Goal: Task Accomplishment & Management: Use online tool/utility

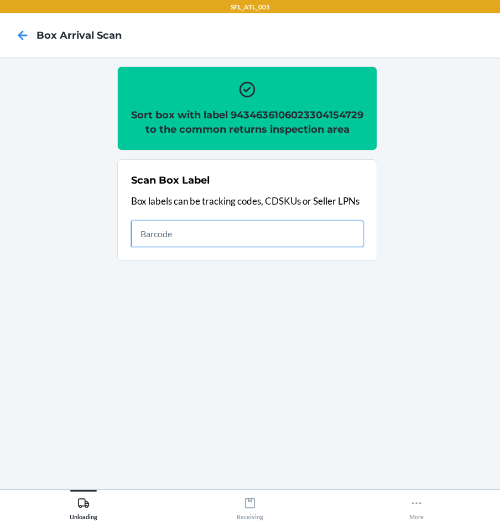
click at [244, 247] on input "text" at bounding box center [247, 234] width 232 height 27
type input "420302599434636106023304965776"
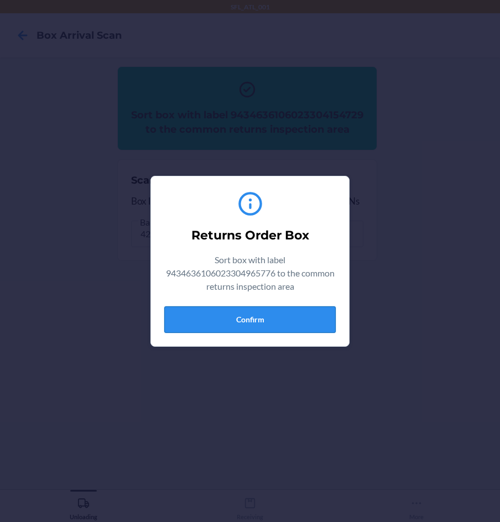
click at [253, 313] on button "Confirm" at bounding box center [249, 319] width 171 height 27
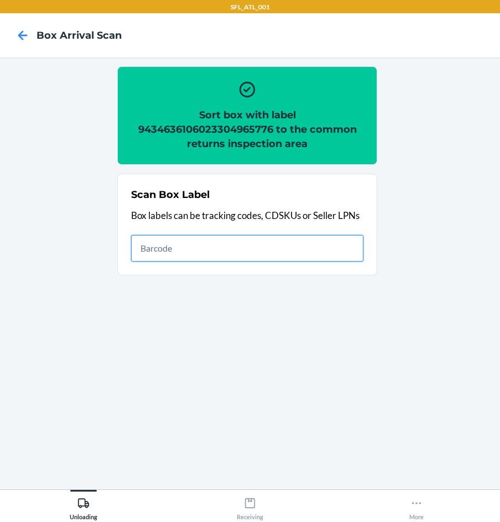
drag, startPoint x: 267, startPoint y: 241, endPoint x: 293, endPoint y: 257, distance: 31.3
click at [272, 249] on input "text" at bounding box center [247, 248] width 232 height 27
type input "420302599434636106023304307453"
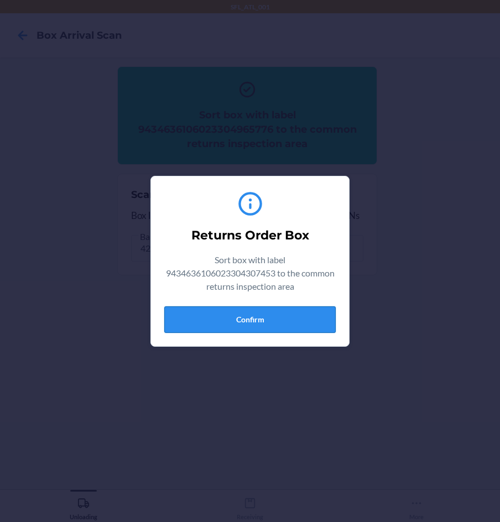
click at [260, 317] on button "Confirm" at bounding box center [249, 319] width 171 height 27
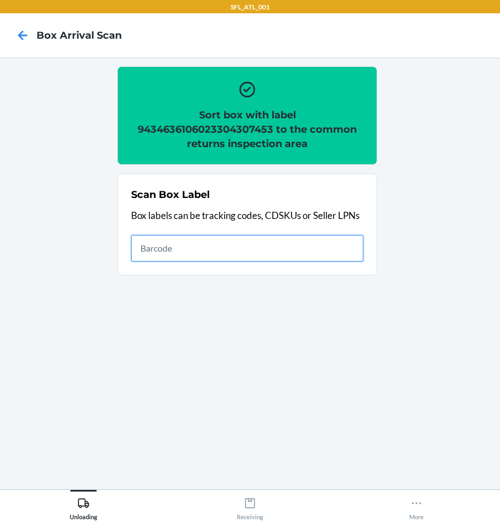
click at [302, 248] on input "text" at bounding box center [247, 248] width 232 height 27
type input "420302599434636106023304406644"
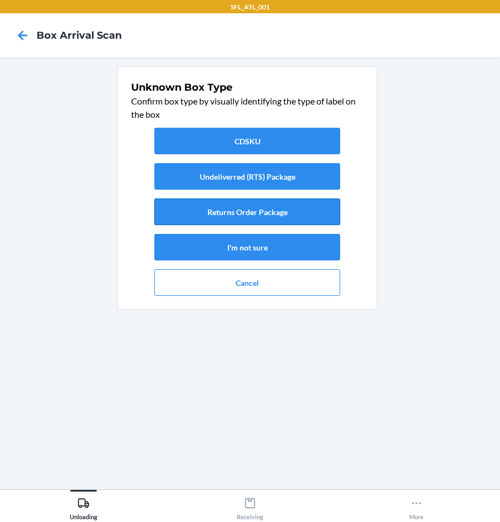
click at [319, 217] on button "Returns Order Package" at bounding box center [247, 212] width 186 height 27
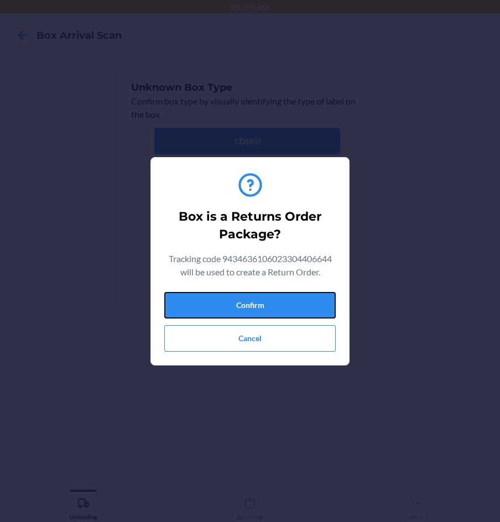
drag, startPoint x: 312, startPoint y: 311, endPoint x: 437, endPoint y: 319, distance: 125.2
click at [310, 310] on button "Confirm" at bounding box center [249, 305] width 171 height 27
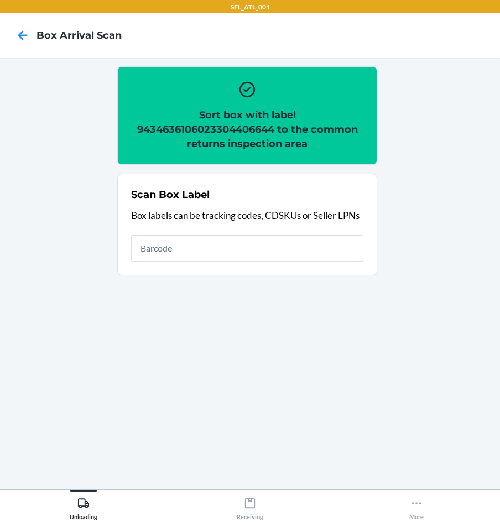
click at [302, 249] on input "text" at bounding box center [247, 248] width 232 height 27
type input "420302599434636106023304585271"
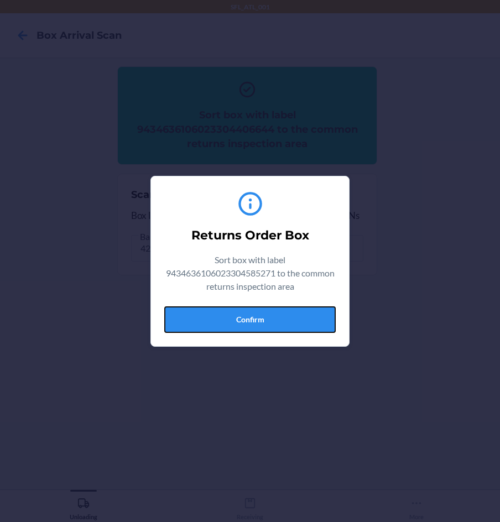
drag, startPoint x: 296, startPoint y: 330, endPoint x: 301, endPoint y: 327, distance: 5.7
click at [296, 330] on button "Confirm" at bounding box center [249, 319] width 171 height 27
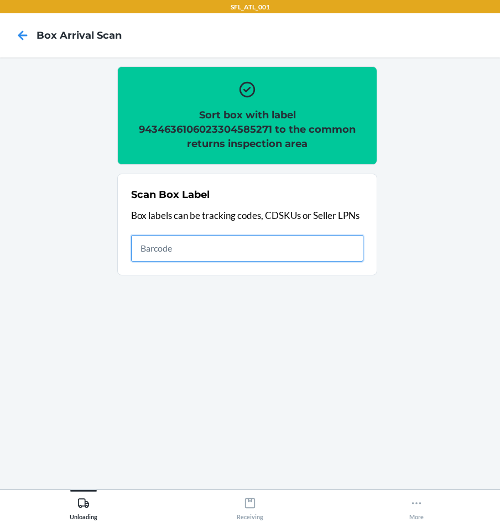
click at [275, 238] on input "text" at bounding box center [247, 248] width 232 height 27
type input "420302599434636106023304891778"
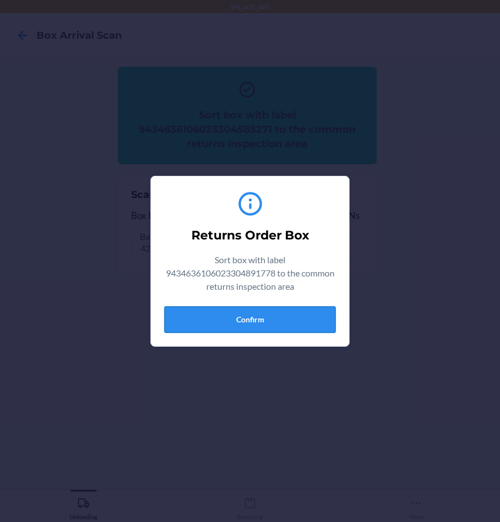
click at [298, 323] on button "Confirm" at bounding box center [249, 319] width 171 height 27
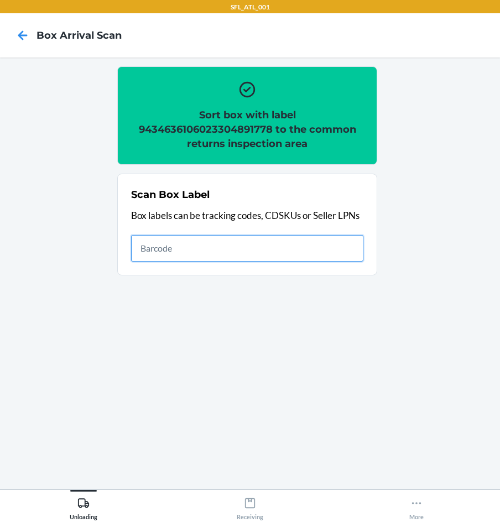
click at [352, 251] on input "text" at bounding box center [247, 248] width 232 height 27
type input "420302599434636106023304300249"
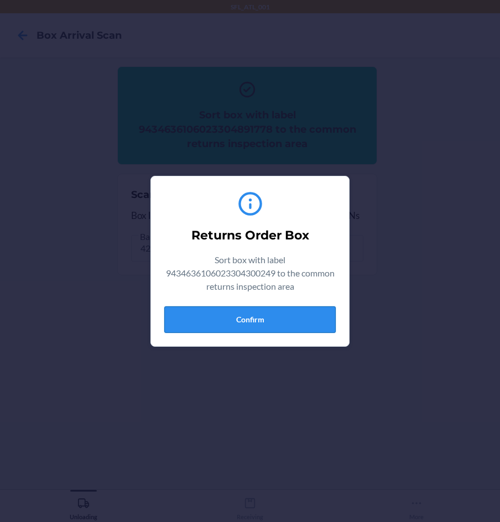
click at [297, 319] on button "Confirm" at bounding box center [249, 319] width 171 height 27
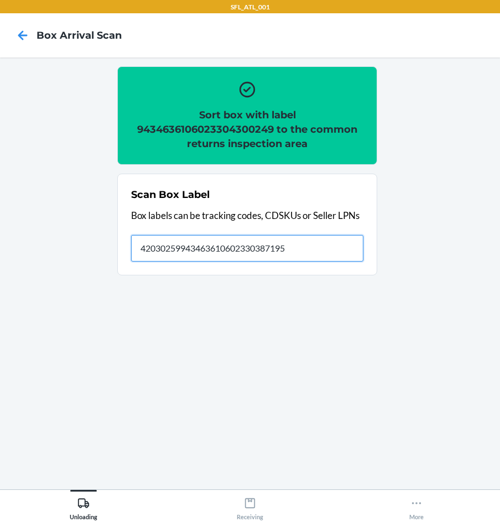
type input "420302599434636106023303871955"
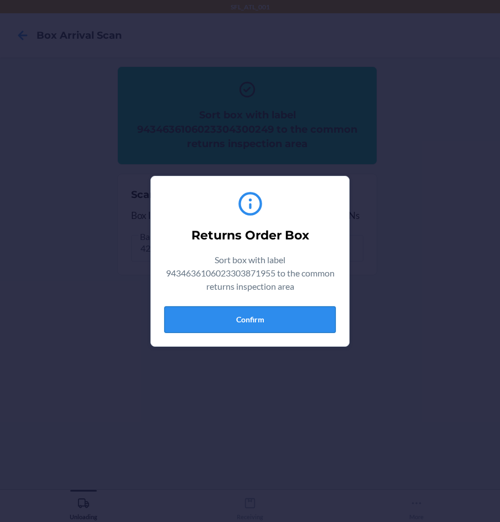
click at [279, 322] on button "Confirm" at bounding box center [249, 319] width 171 height 27
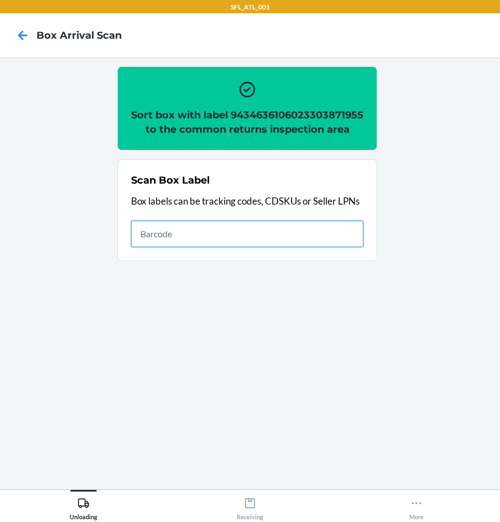
drag, startPoint x: 299, startPoint y: 258, endPoint x: 317, endPoint y: 279, distance: 27.8
click at [307, 270] on ol "Sort box with label 9434636106023303871955 to the common returns inspection are…" at bounding box center [249, 167] width 265 height 203
type input "420302599434636106023304300249"
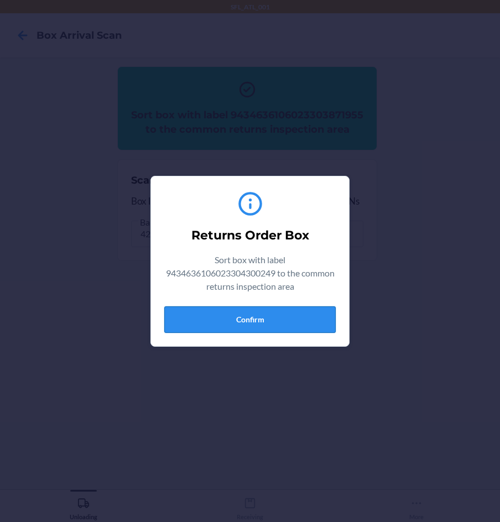
click at [260, 314] on button "Confirm" at bounding box center [249, 319] width 171 height 27
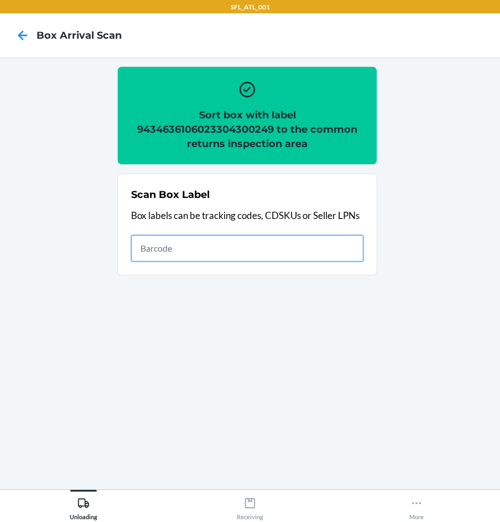
click at [179, 251] on input "text" at bounding box center [247, 248] width 232 height 27
type input "420302599434636106023304856319"
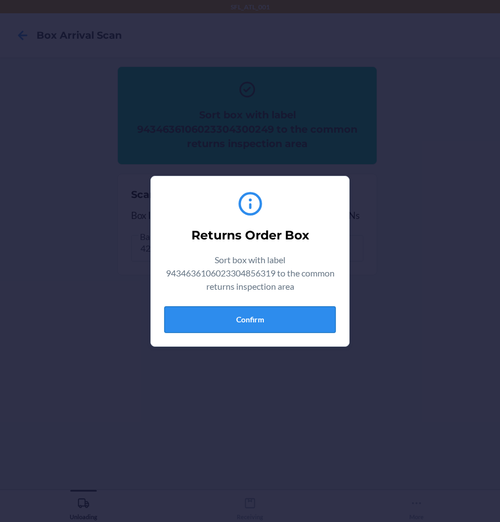
click at [225, 316] on button "Confirm" at bounding box center [249, 319] width 171 height 27
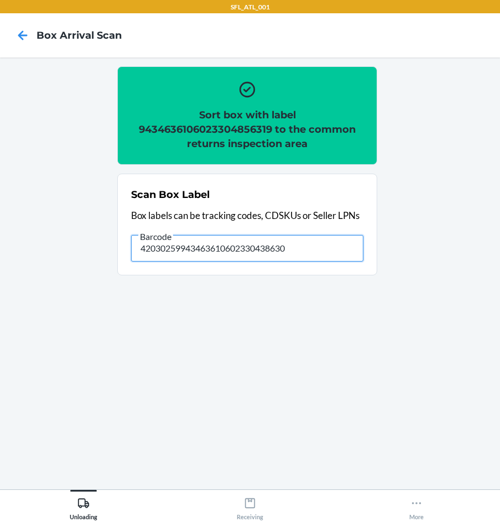
type input "420302599434636106023304386304"
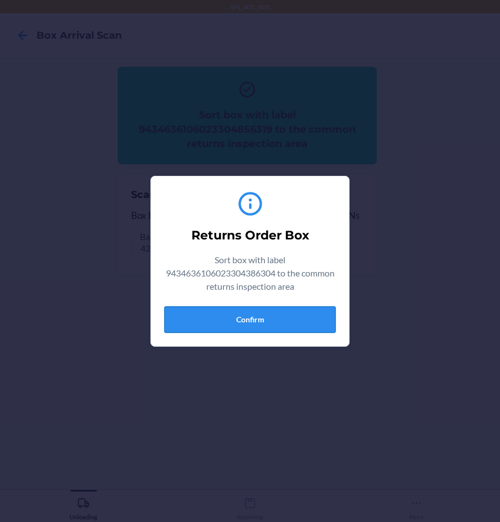
click at [263, 319] on button "Confirm" at bounding box center [249, 319] width 171 height 27
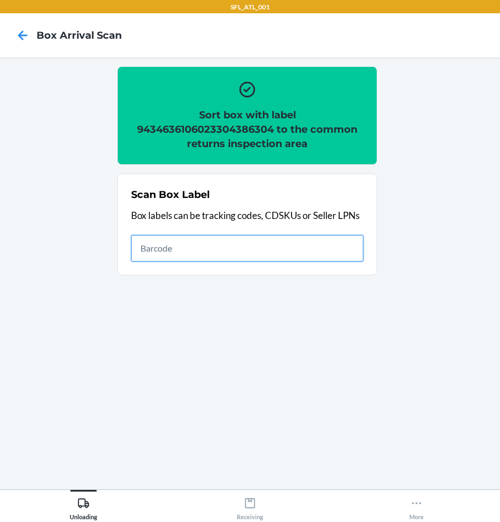
click at [289, 257] on input "text" at bounding box center [247, 248] width 232 height 27
type input "420302599434636106023303193019"
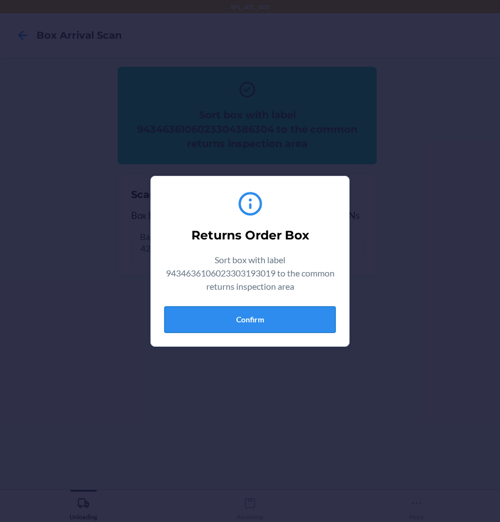
click at [241, 313] on button "Confirm" at bounding box center [249, 319] width 171 height 27
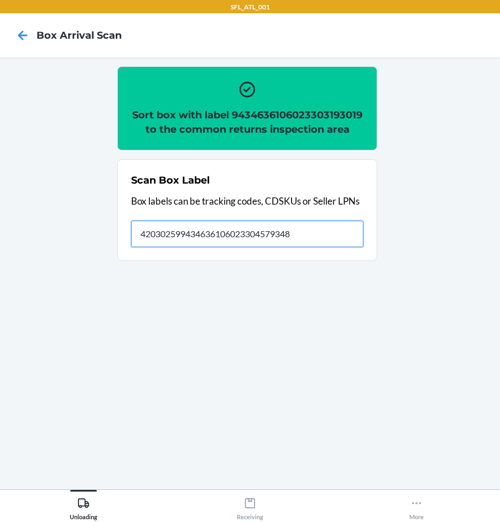
type input "420302599434636106023304579348"
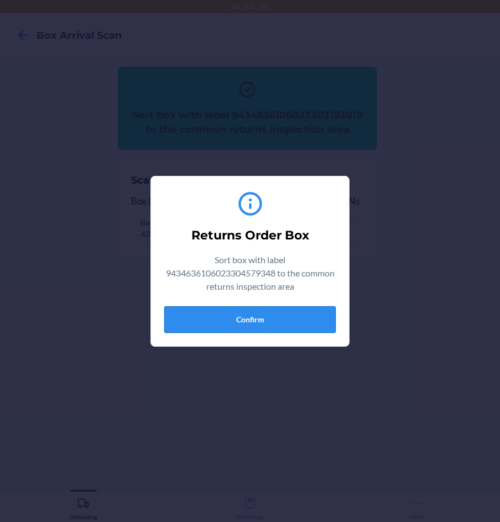
click at [262, 323] on button "Confirm" at bounding box center [249, 319] width 171 height 27
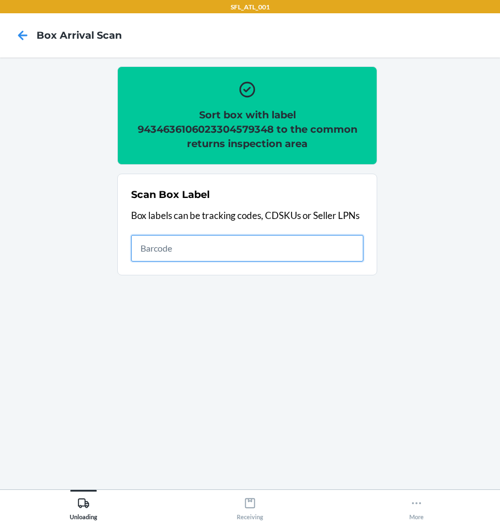
click at [334, 245] on input "text" at bounding box center [247, 248] width 232 height 27
type input "420302599434636106023304579348"
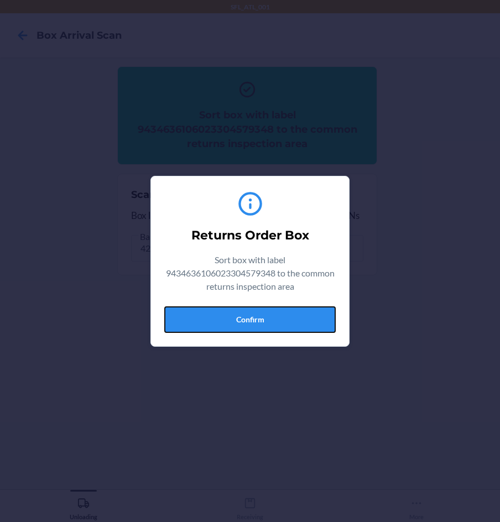
click at [257, 312] on button "Confirm" at bounding box center [249, 319] width 171 height 27
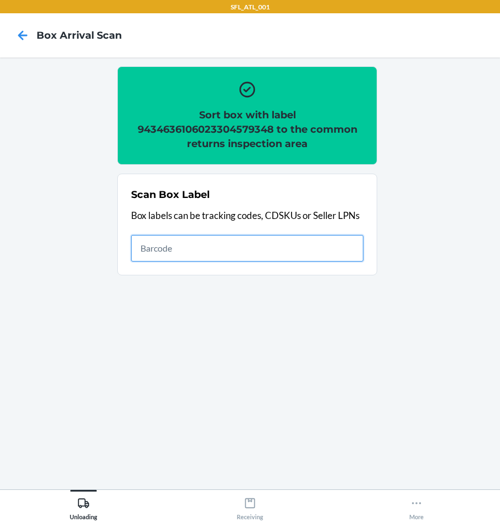
click at [287, 251] on input "text" at bounding box center [247, 248] width 232 height 27
type input "420302599434636106023304708878"
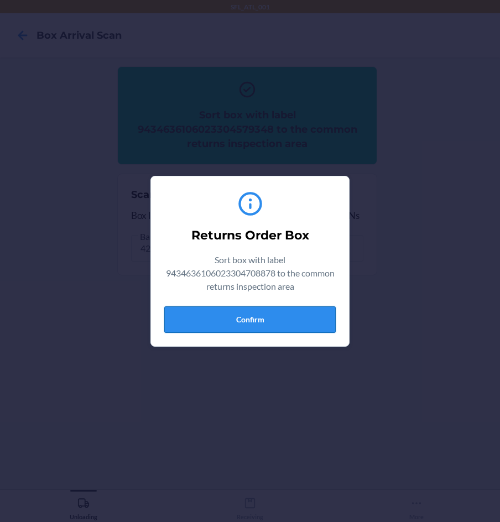
click at [277, 317] on button "Confirm" at bounding box center [249, 319] width 171 height 27
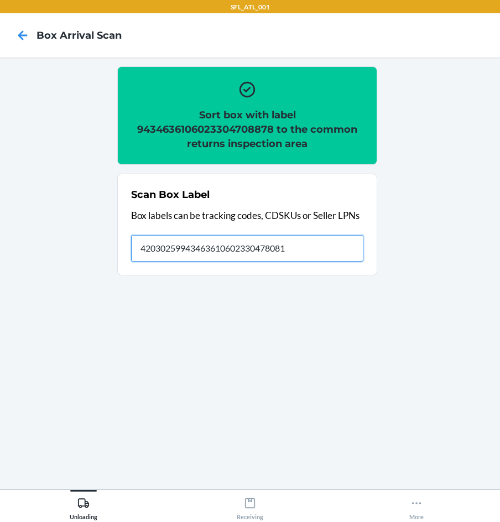
type input "420302599434636106023304780812"
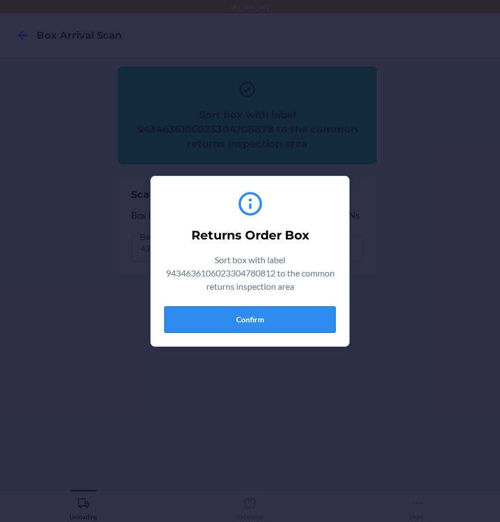
click at [252, 324] on button "Confirm" at bounding box center [249, 319] width 171 height 27
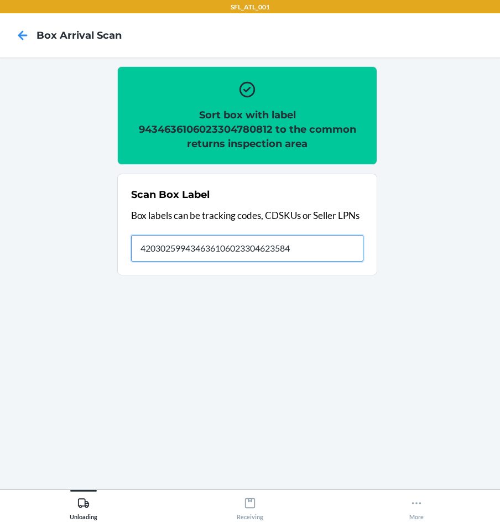
type input "420302599434636106023304623584"
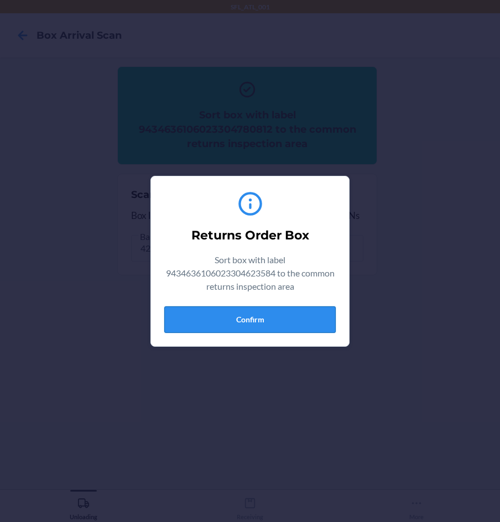
click at [311, 321] on button "Confirm" at bounding box center [249, 319] width 171 height 27
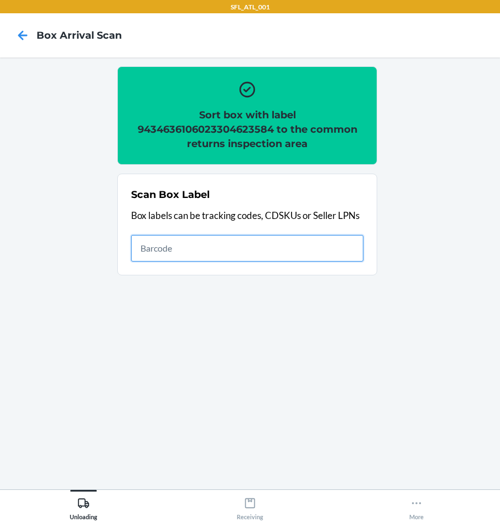
drag, startPoint x: 341, startPoint y: 244, endPoint x: 373, endPoint y: 182, distance: 70.2
click at [342, 244] on input "text" at bounding box center [247, 248] width 232 height 27
type input "420302599434636106023304788528"
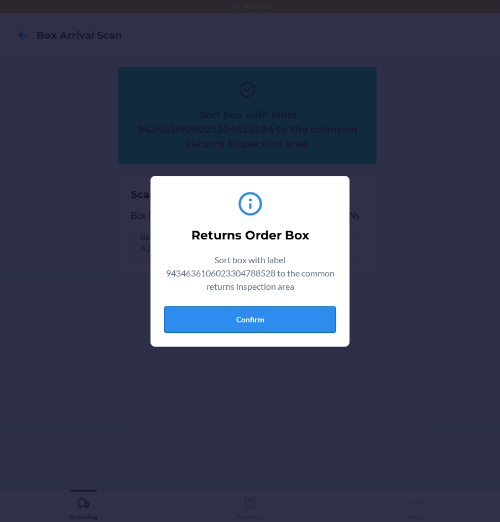
click at [281, 323] on button "Confirm" at bounding box center [249, 319] width 171 height 27
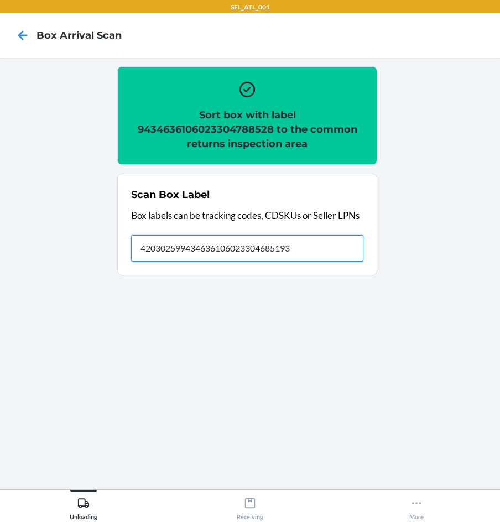
type input "420302599434636106023304685193"
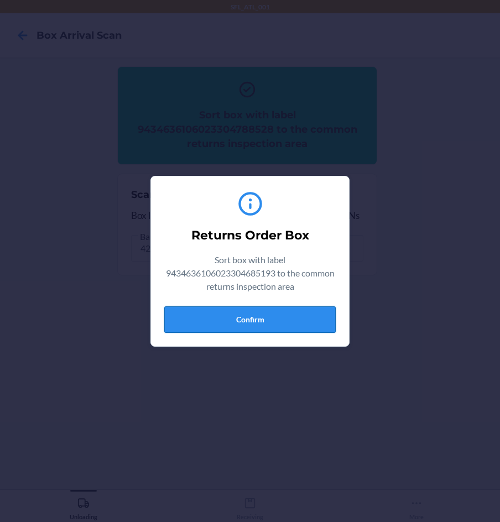
drag, startPoint x: 285, startPoint y: 317, endPoint x: 312, endPoint y: 314, distance: 27.3
click at [287, 315] on button "Confirm" at bounding box center [249, 319] width 171 height 27
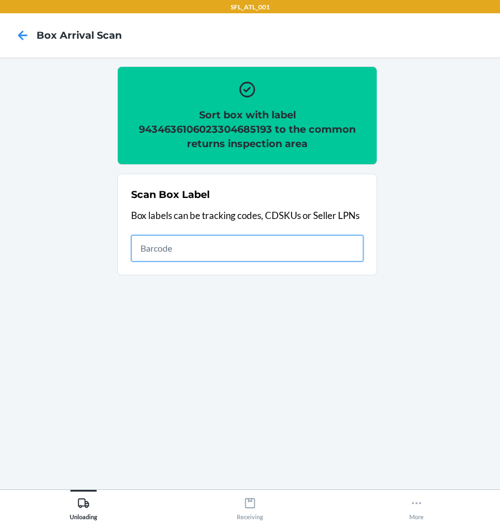
click at [313, 248] on input "text" at bounding box center [247, 248] width 232 height 27
type input "420302599434636106023304950710"
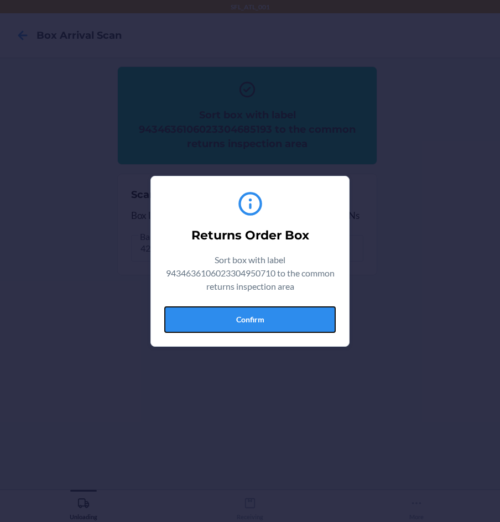
drag, startPoint x: 246, startPoint y: 322, endPoint x: 253, endPoint y: 311, distance: 13.2
click at [246, 319] on button "Confirm" at bounding box center [249, 319] width 171 height 27
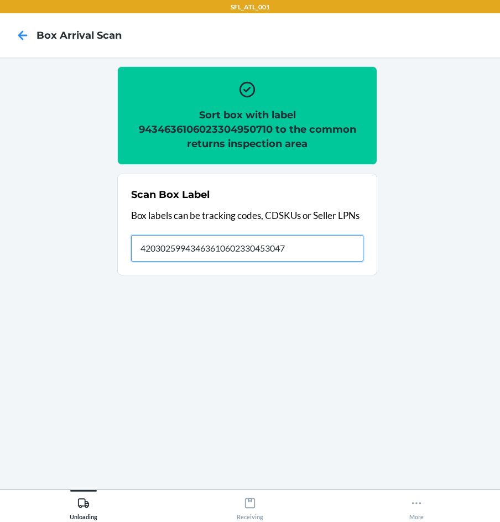
type input "420302599434636106023304530479"
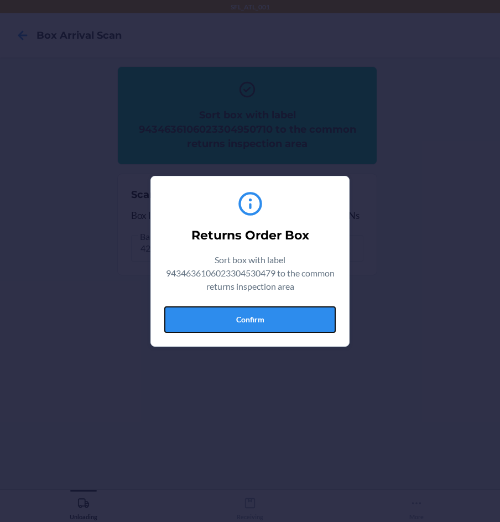
drag, startPoint x: 268, startPoint y: 316, endPoint x: 278, endPoint y: 272, distance: 45.2
click at [263, 305] on div "Returns Order Box Sort box with label 9434636106023304530479 to the common retu…" at bounding box center [249, 261] width 171 height 152
click at [277, 312] on button "Confirm" at bounding box center [249, 319] width 171 height 27
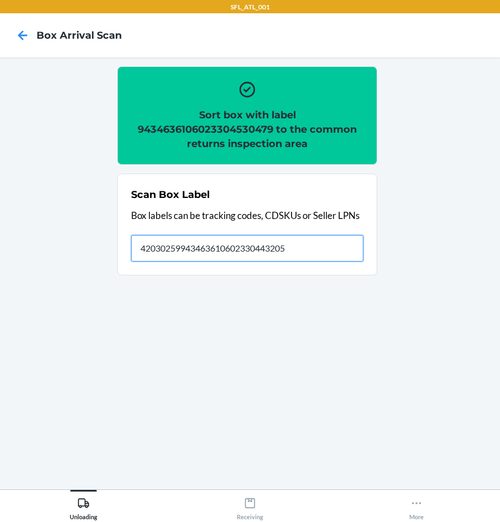
type input "420302599434636106023304432056"
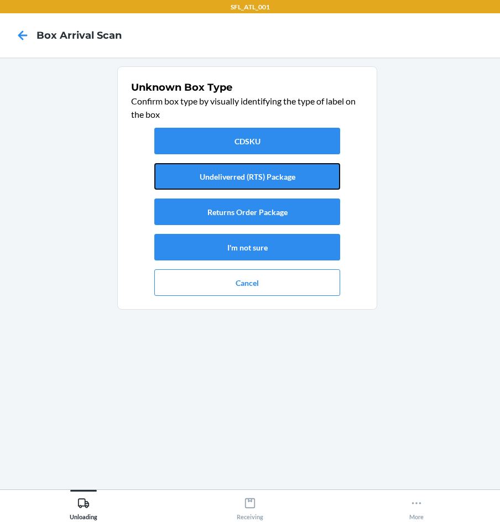
drag, startPoint x: 293, startPoint y: 187, endPoint x: 291, endPoint y: 196, distance: 9.0
click at [293, 191] on div "CDSKU Undeliverred (RTS) Package Returns Order Package I'm not sure Cancel" at bounding box center [247, 211] width 232 height 177
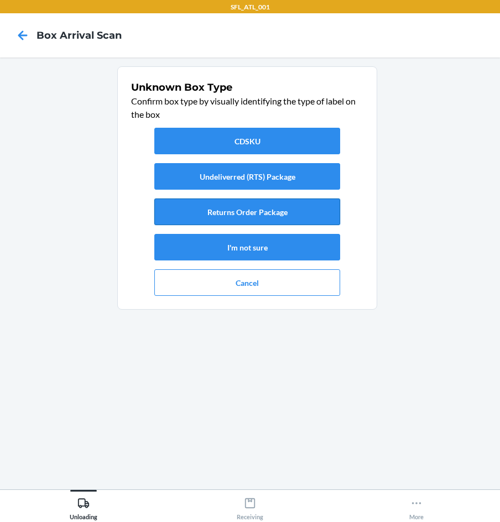
click at [281, 217] on button "Returns Order Package" at bounding box center [247, 212] width 186 height 27
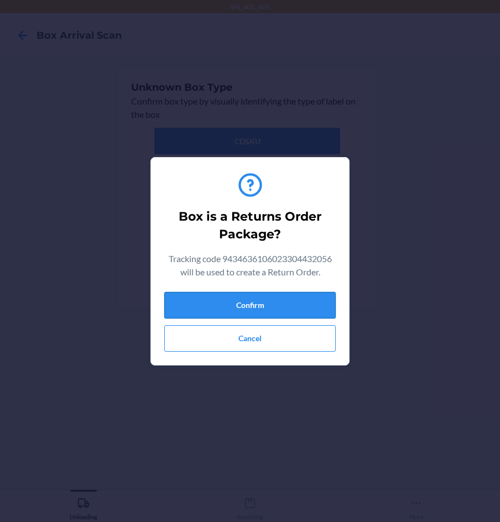
click at [271, 302] on button "Confirm" at bounding box center [249, 305] width 171 height 27
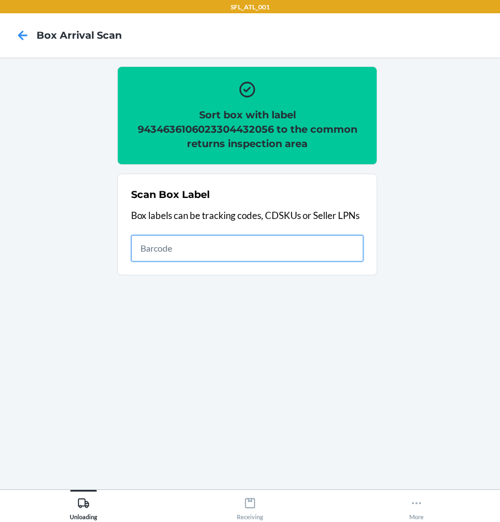
drag, startPoint x: 265, startPoint y: 237, endPoint x: 274, endPoint y: 233, distance: 10.0
click at [268, 235] on input "text" at bounding box center [247, 248] width 232 height 27
type input "9434636106023304186690"
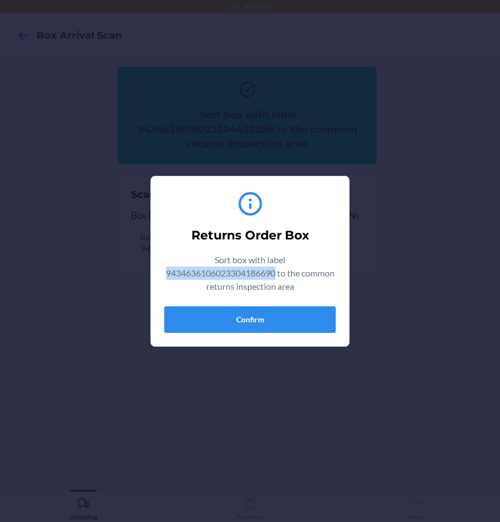
drag, startPoint x: 180, startPoint y: 273, endPoint x: 292, endPoint y: 275, distance: 111.7
click at [292, 275] on p "Sort box with label 9434636106023304186690 to the common returns inspection area" at bounding box center [249, 273] width 171 height 40
copy p "9434636106023304186690"
click at [291, 322] on button "Confirm" at bounding box center [249, 319] width 171 height 27
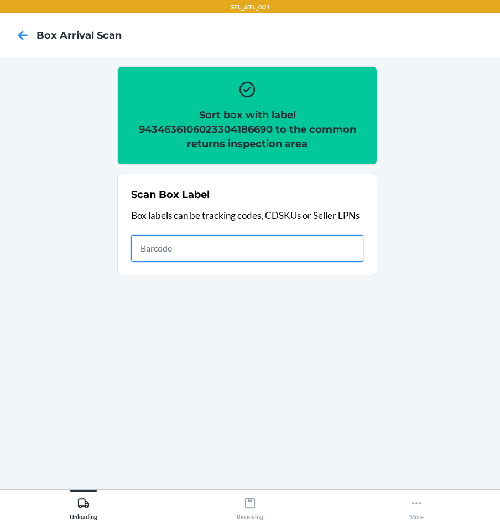
drag, startPoint x: 314, startPoint y: 253, endPoint x: 319, endPoint y: 249, distance: 6.4
click at [317, 251] on input "text" at bounding box center [247, 248] width 232 height 27
type input "420302599434636106023304683960"
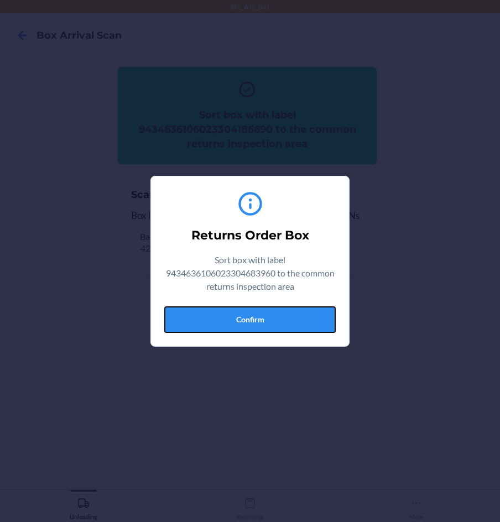
click at [299, 311] on button "Confirm" at bounding box center [249, 319] width 171 height 27
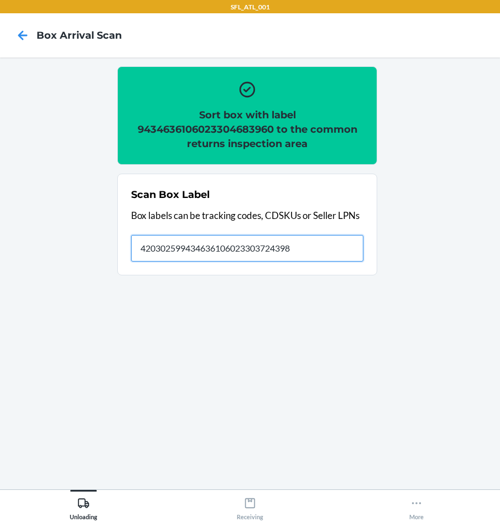
type input "420302599434636106023303724398"
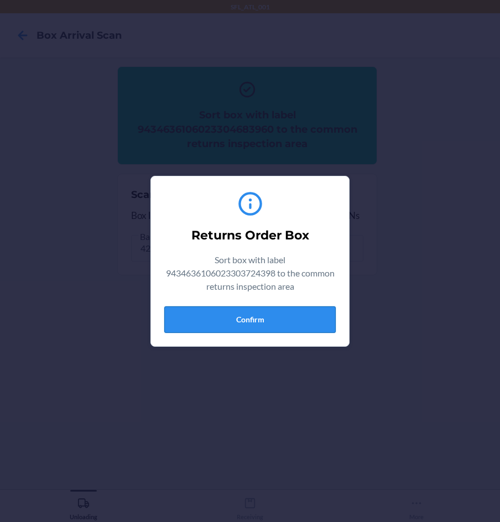
click at [311, 316] on button "Confirm" at bounding box center [249, 319] width 171 height 27
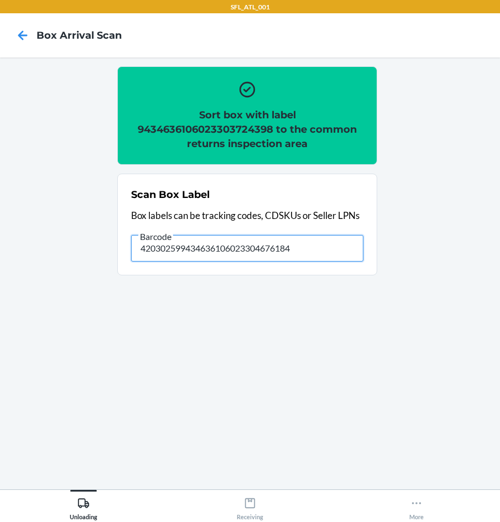
type input "420302599434636106023304676184"
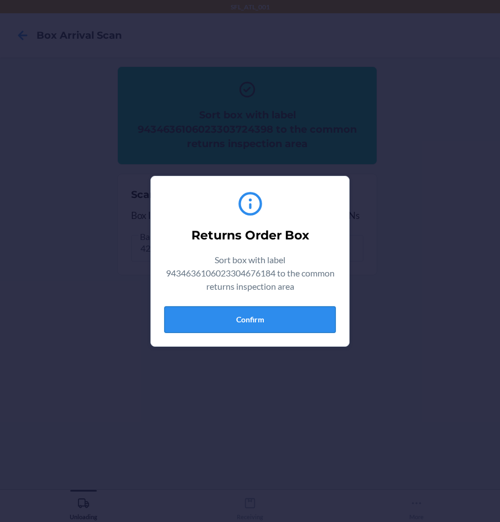
click at [262, 308] on button "Confirm" at bounding box center [249, 319] width 171 height 27
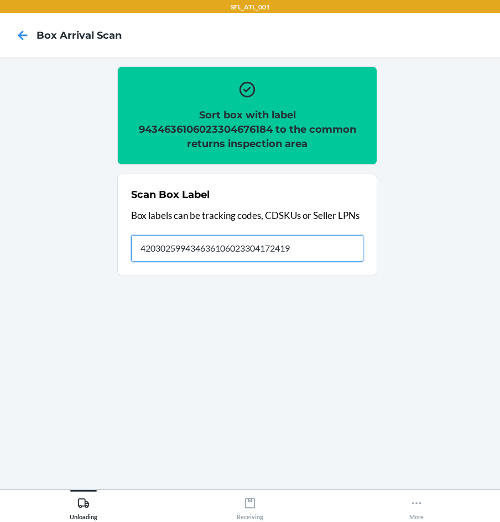
type input "420302599434636106023304172419"
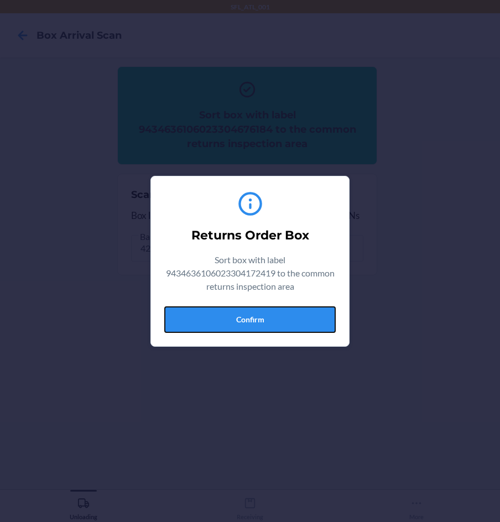
drag, startPoint x: 272, startPoint y: 326, endPoint x: 186, endPoint y: 170, distance: 178.7
click at [245, 325] on button "Confirm" at bounding box center [249, 319] width 171 height 27
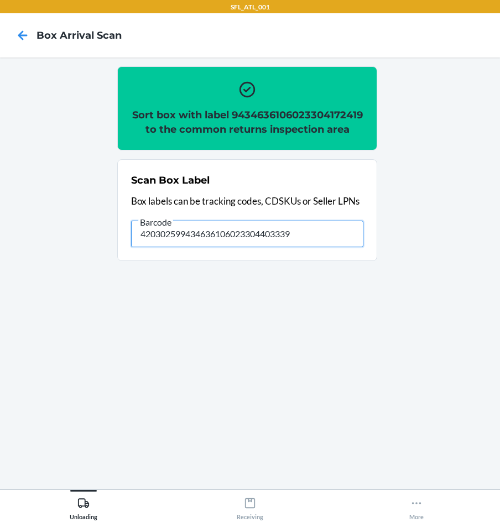
type input "420302599434636106023304403339"
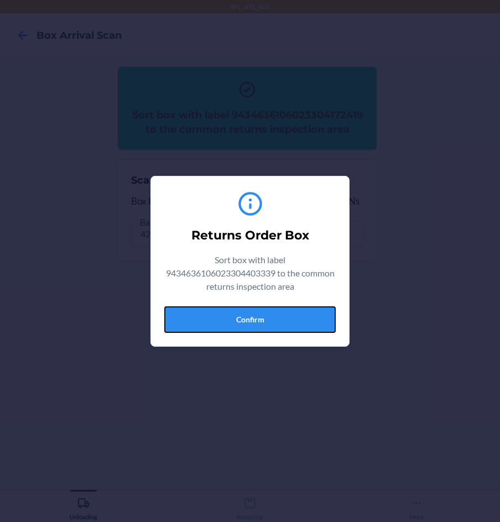
drag, startPoint x: 273, startPoint y: 320, endPoint x: 290, endPoint y: 307, distance: 21.8
click at [277, 316] on button "Confirm" at bounding box center [249, 319] width 171 height 27
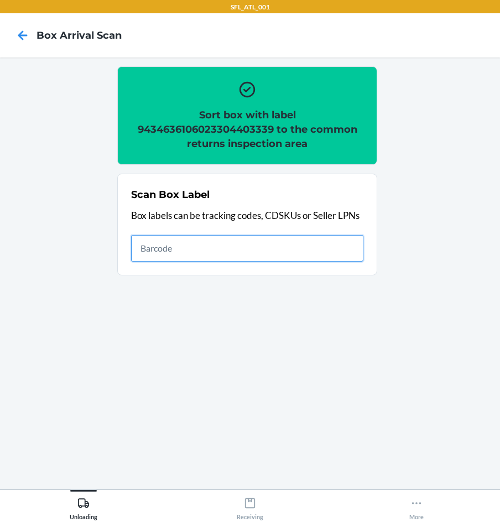
click at [226, 244] on input "text" at bounding box center [247, 248] width 232 height 27
type input "420302599434636106023303724398"
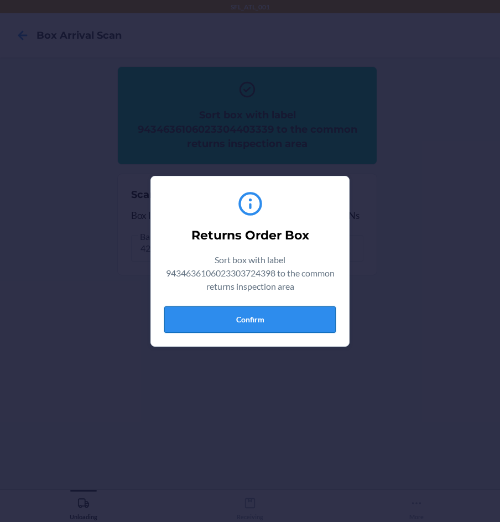
click at [259, 330] on button "Confirm" at bounding box center [249, 319] width 171 height 27
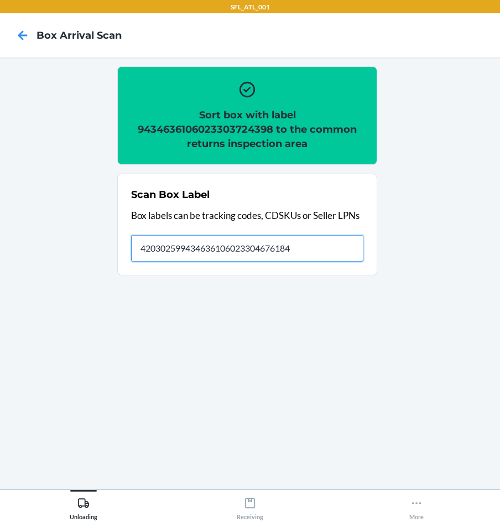
type input "420302599434636106023304676184"
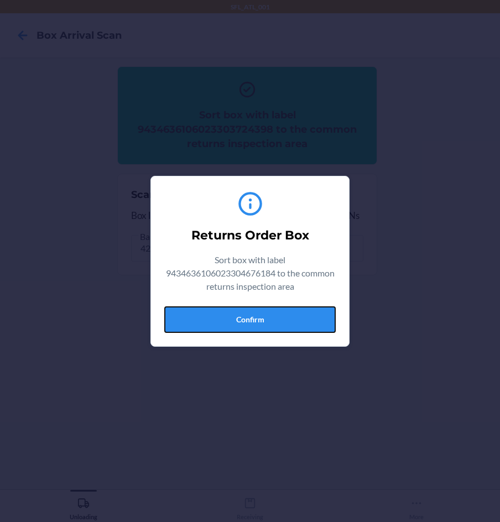
drag, startPoint x: 269, startPoint y: 315, endPoint x: 281, endPoint y: 310, distance: 13.5
click at [273, 315] on button "Confirm" at bounding box center [249, 319] width 171 height 27
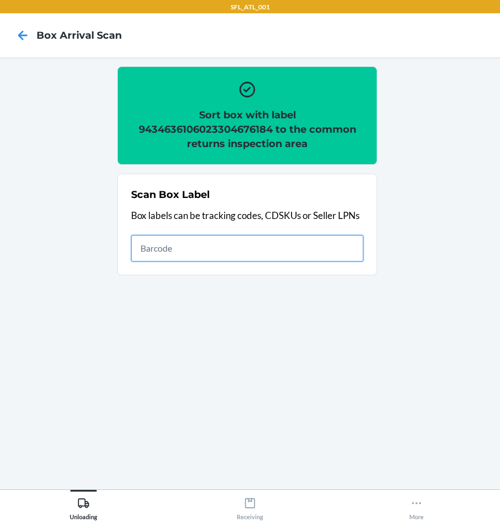
drag, startPoint x: 346, startPoint y: 249, endPoint x: 356, endPoint y: 249, distance: 9.4
click at [356, 249] on input "text" at bounding box center [247, 248] width 232 height 27
type input "420302599434636106023305047822"
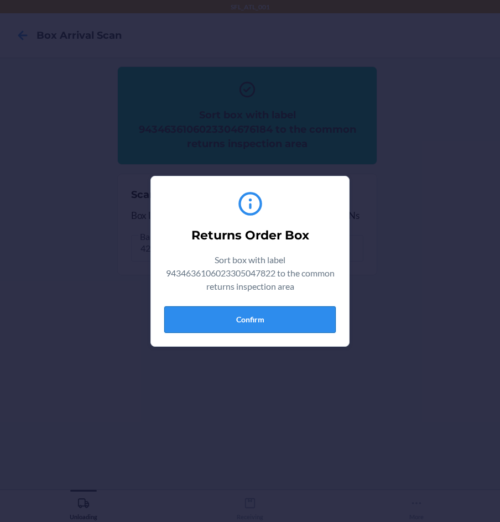
click at [280, 324] on button "Confirm" at bounding box center [249, 319] width 171 height 27
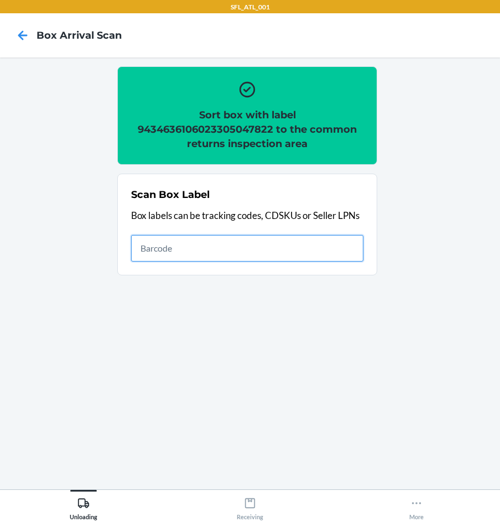
drag, startPoint x: 258, startPoint y: 254, endPoint x: 208, endPoint y: 148, distance: 117.3
click at [228, 259] on input "text" at bounding box center [247, 248] width 232 height 27
type input "420302599434636106023302453688"
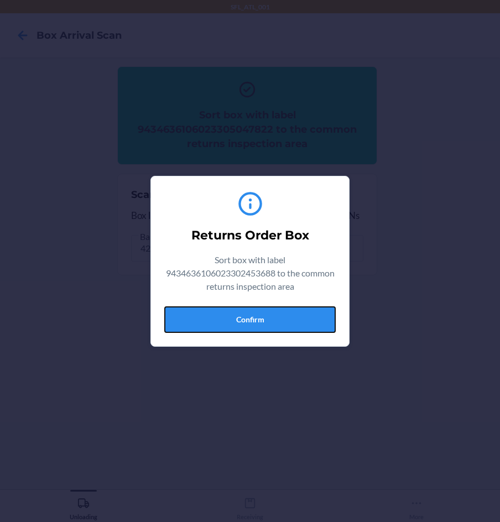
drag, startPoint x: 260, startPoint y: 315, endPoint x: 269, endPoint y: 316, distance: 8.4
click at [262, 316] on button "Confirm" at bounding box center [249, 319] width 171 height 27
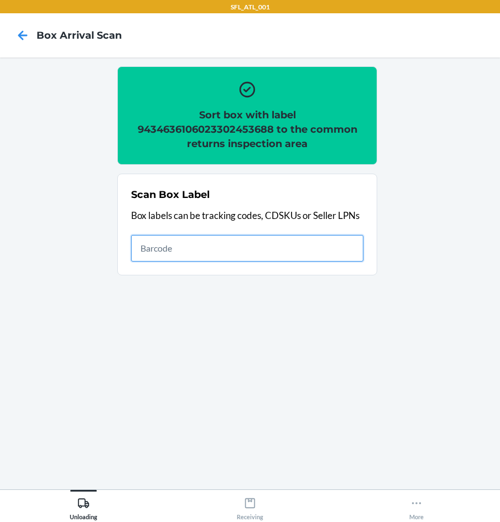
drag, startPoint x: 336, startPoint y: 251, endPoint x: 366, endPoint y: 145, distance: 109.6
click at [333, 251] on input "text" at bounding box center [247, 248] width 232 height 27
type input "420302599434636106023304580450"
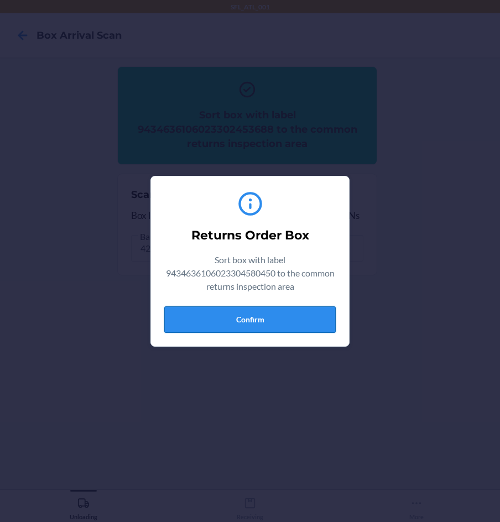
click at [264, 321] on button "Confirm" at bounding box center [249, 319] width 171 height 27
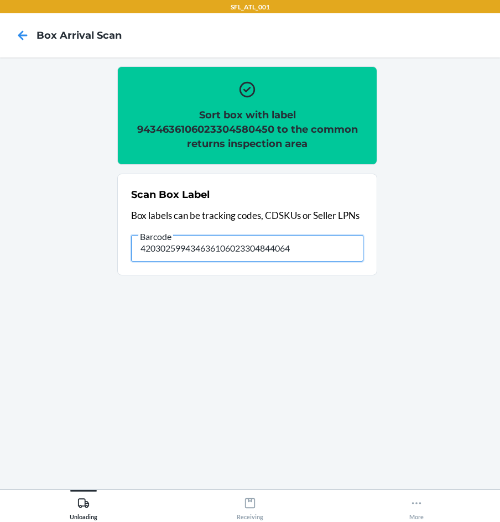
type input "420302599434636106023304844064"
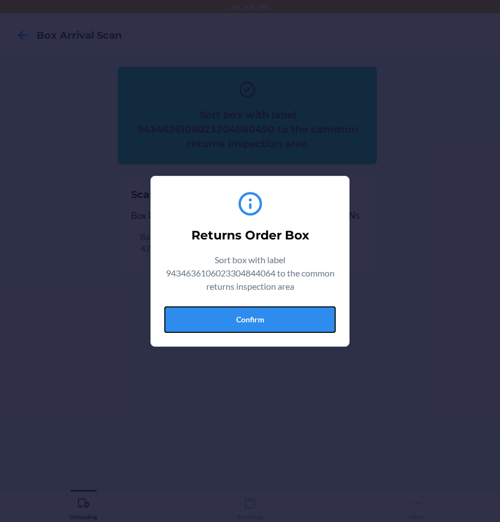
drag, startPoint x: 279, startPoint y: 317, endPoint x: 337, endPoint y: 315, distance: 57.5
click at [283, 315] on button "Confirm" at bounding box center [249, 319] width 171 height 27
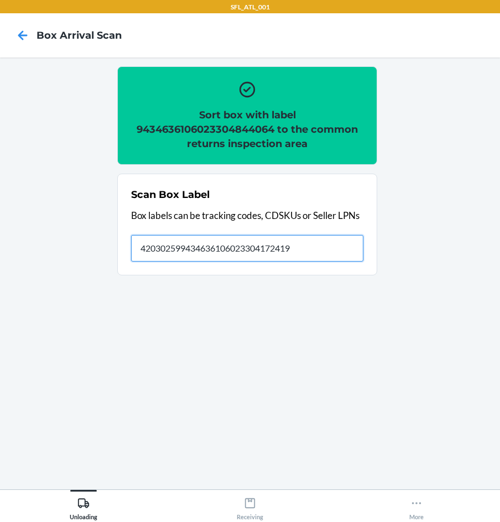
type input "420302599434636106023304172419"
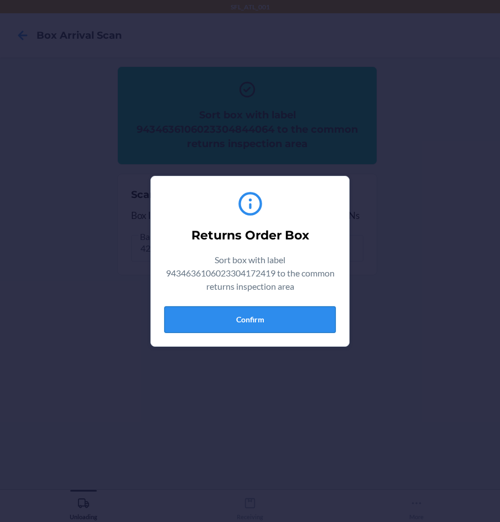
drag, startPoint x: 311, startPoint y: 327, endPoint x: 311, endPoint y: 233, distance: 93.5
click at [310, 326] on button "Confirm" at bounding box center [249, 319] width 171 height 27
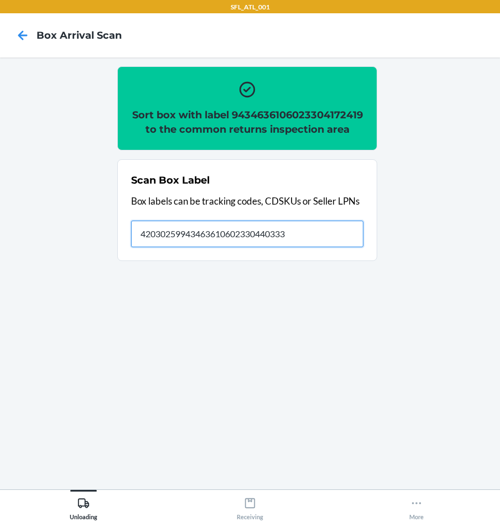
type input "420302599434636106023304403339"
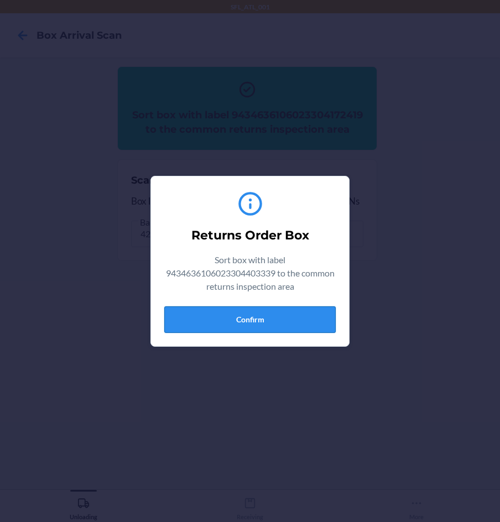
click at [276, 325] on button "Confirm" at bounding box center [249, 319] width 171 height 27
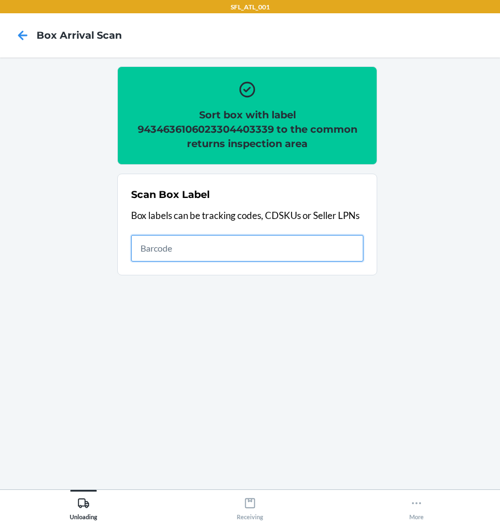
drag, startPoint x: 332, startPoint y: 246, endPoint x: 322, endPoint y: 234, distance: 15.3
click at [330, 243] on input "text" at bounding box center [247, 248] width 232 height 27
type input "420302599434636106023304576835"
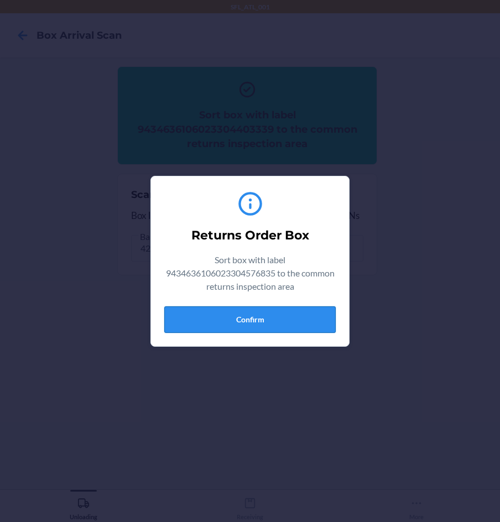
drag, startPoint x: 289, startPoint y: 320, endPoint x: 318, endPoint y: 158, distance: 164.6
click at [290, 318] on button "Confirm" at bounding box center [249, 319] width 171 height 27
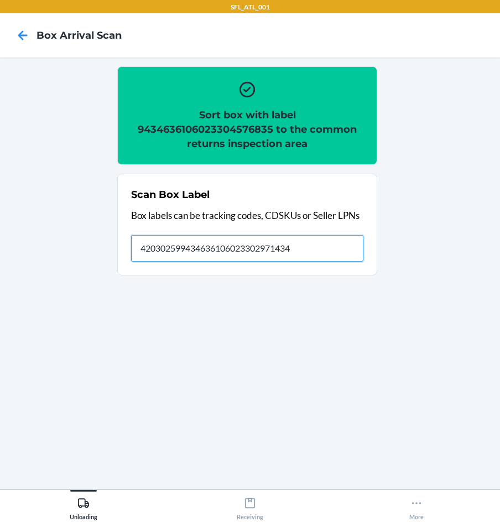
type input "420302599434636106023302971434"
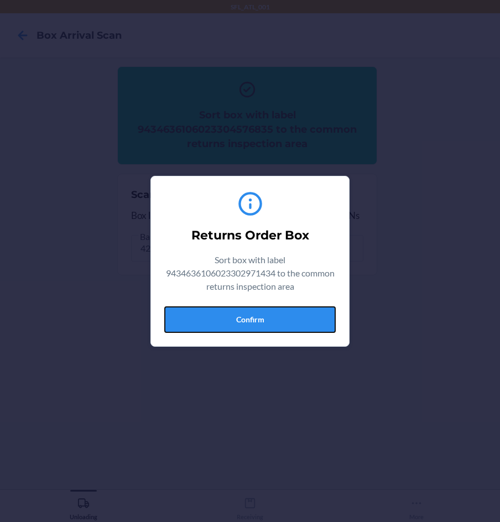
drag, startPoint x: 270, startPoint y: 321, endPoint x: 291, endPoint y: 314, distance: 22.0
click at [272, 318] on button "Confirm" at bounding box center [249, 319] width 171 height 27
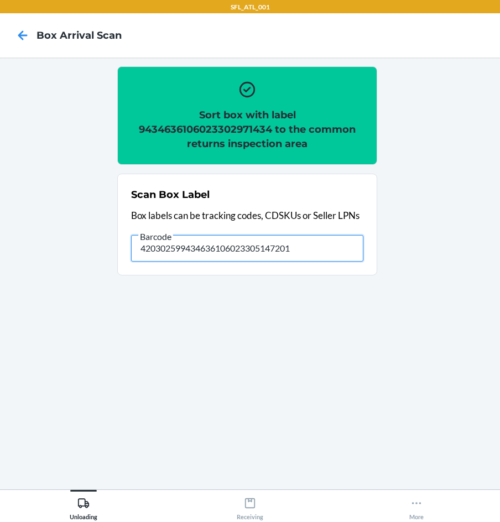
type input "420302599434636106023305147201"
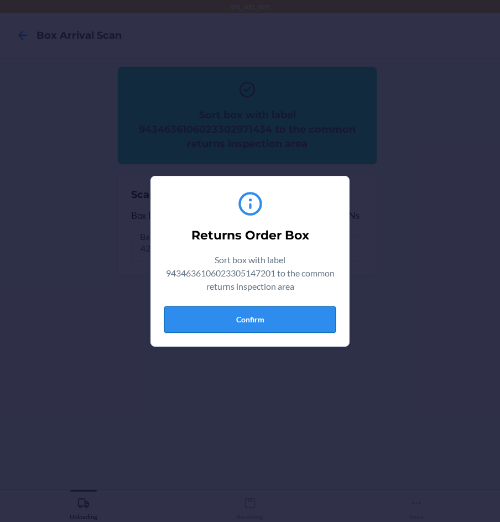
click at [286, 329] on button "Confirm" at bounding box center [249, 319] width 171 height 27
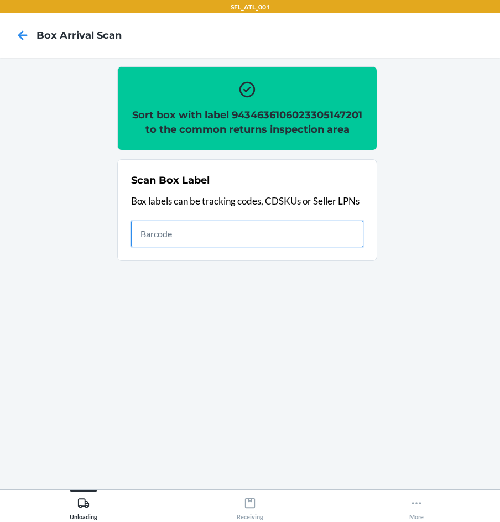
click at [269, 247] on input "text" at bounding box center [247, 234] width 232 height 27
type input "420302599434636106023304418043"
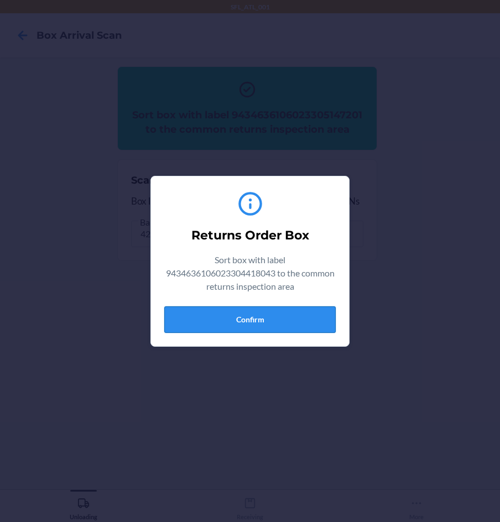
click at [259, 326] on button "Confirm" at bounding box center [249, 319] width 171 height 27
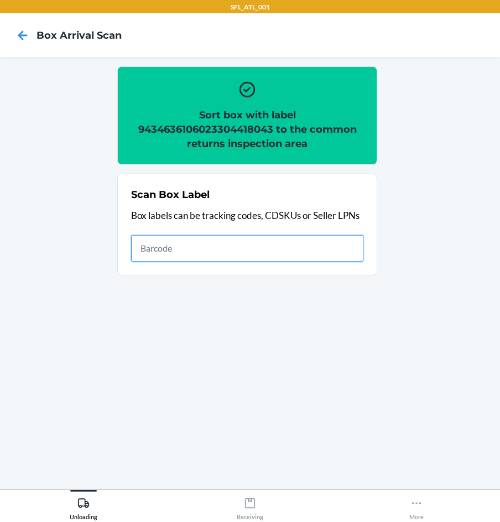
drag, startPoint x: 279, startPoint y: 257, endPoint x: 258, endPoint y: 248, distance: 23.1
click at [279, 257] on input "text" at bounding box center [247, 248] width 232 height 27
type input "420302599434636106023303228445"
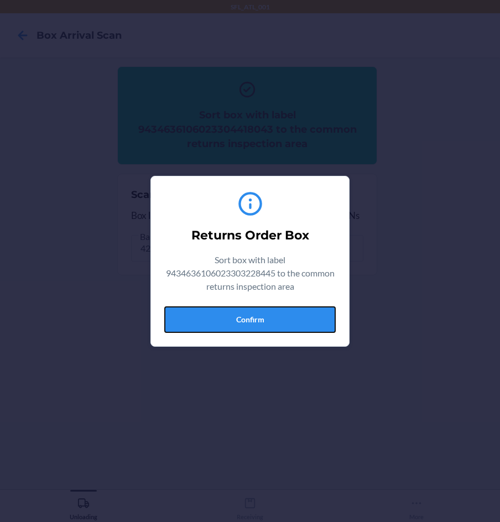
drag, startPoint x: 270, startPoint y: 316, endPoint x: 443, endPoint y: 313, distance: 173.1
click at [274, 315] on button "Confirm" at bounding box center [249, 319] width 171 height 27
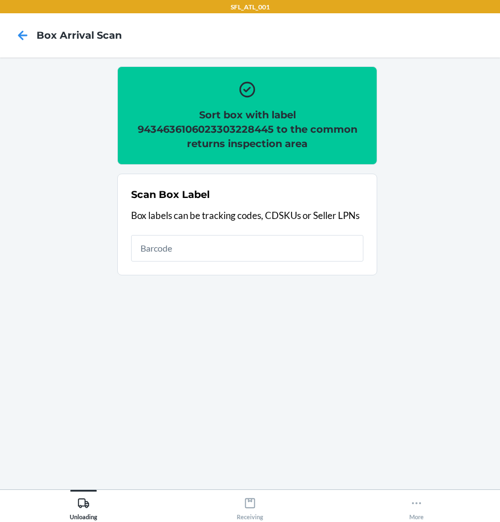
click at [282, 255] on div "Scan Box Label Box labels can be tracking codes, CDSKUs or Seller LPNs" at bounding box center [247, 224] width 232 height 81
click at [140, 244] on input "text" at bounding box center [247, 248] width 232 height 27
drag, startPoint x: 254, startPoint y: 242, endPoint x: 252, endPoint y: 248, distance: 5.8
click at [253, 246] on input "text" at bounding box center [247, 248] width 232 height 27
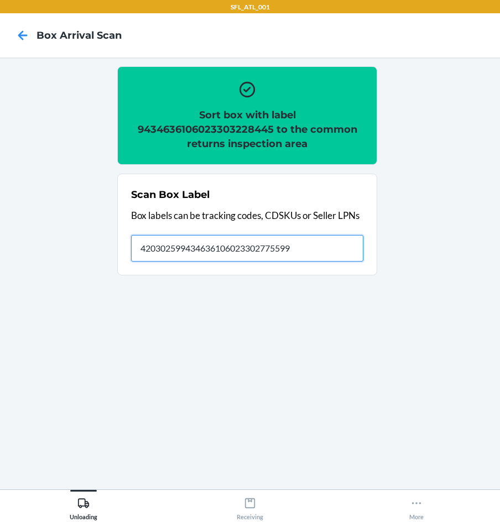
type input "420302599434636106023302775599"
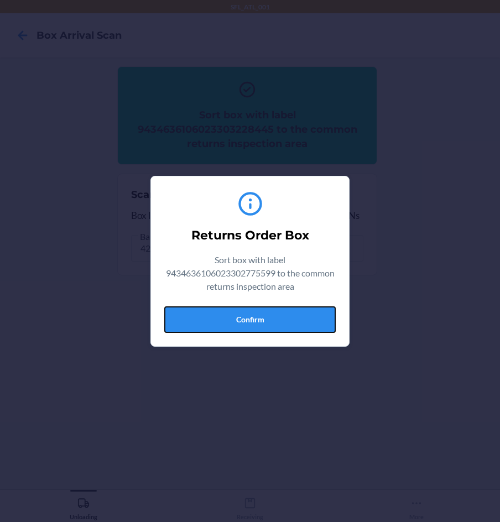
click at [309, 319] on button "Confirm" at bounding box center [249, 319] width 171 height 27
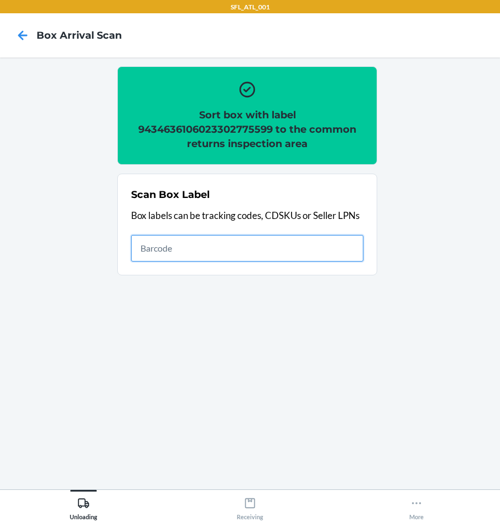
click at [192, 247] on input "text" at bounding box center [247, 248] width 232 height 27
type input "420302599434636106023303596032"
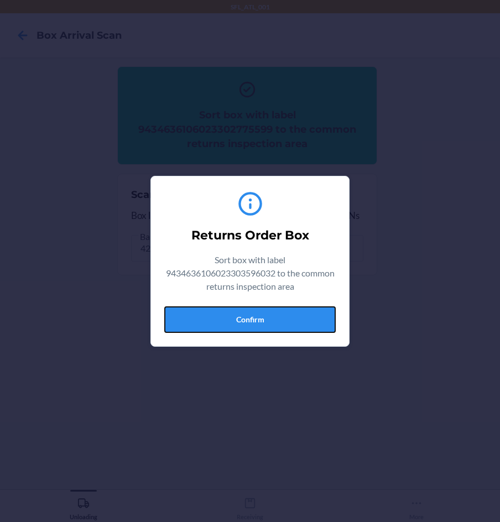
click at [300, 310] on button "Confirm" at bounding box center [249, 319] width 171 height 27
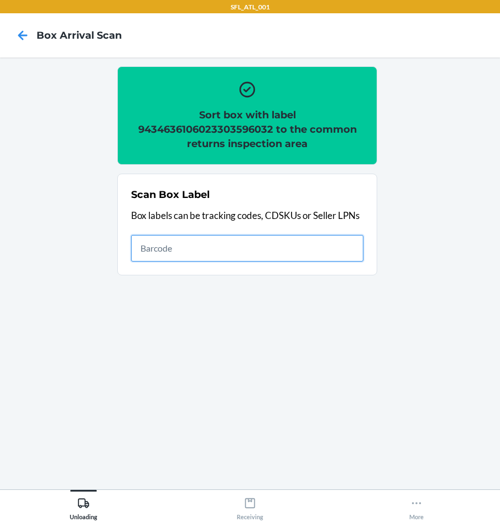
click at [326, 256] on input "text" at bounding box center [247, 248] width 232 height 27
type input "420302599434636106023304219275"
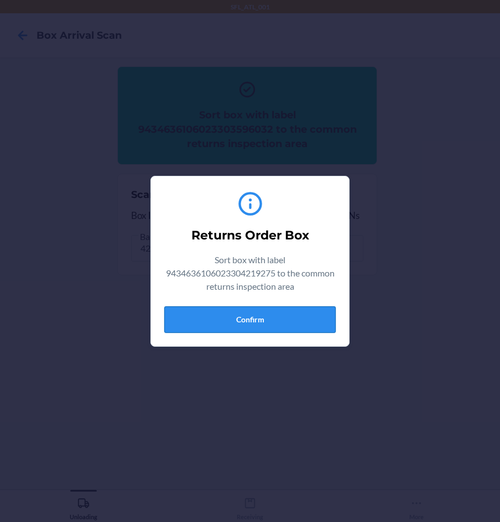
click at [284, 314] on button "Confirm" at bounding box center [249, 319] width 171 height 27
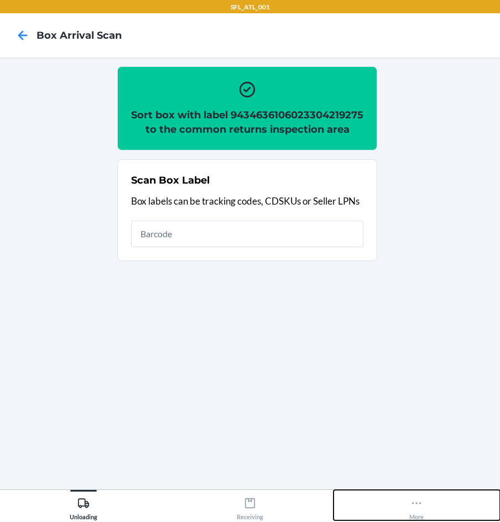
drag, startPoint x: 414, startPoint y: 504, endPoint x: 410, endPoint y: 493, distance: 11.2
click at [411, 500] on icon at bounding box center [416, 503] width 12 height 12
